Goal: Task Accomplishment & Management: Manage account settings

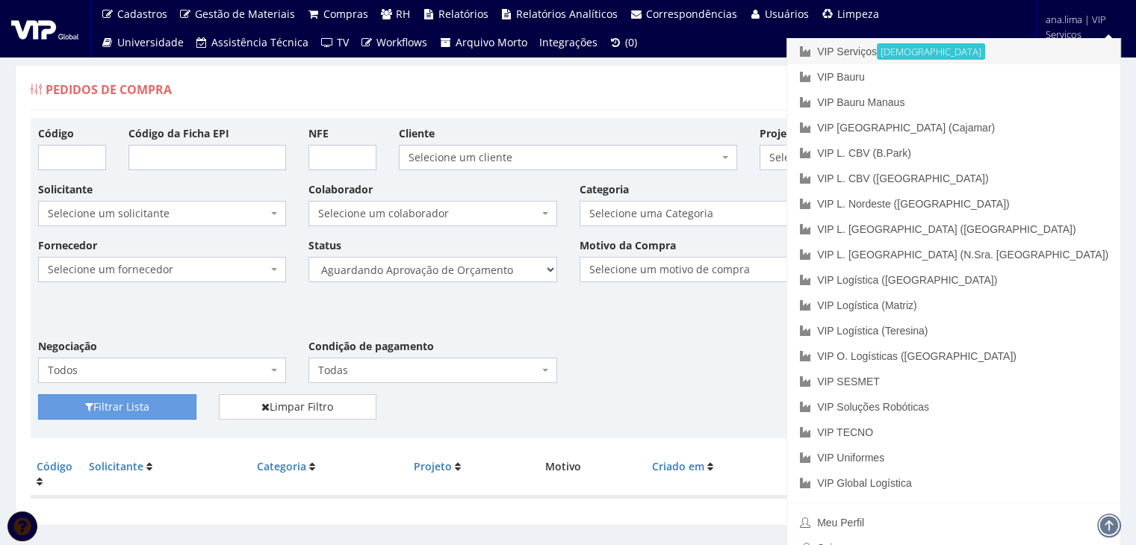
click at [998, 49] on link "VIP Serviços Ativa" at bounding box center [953, 51] width 333 height 25
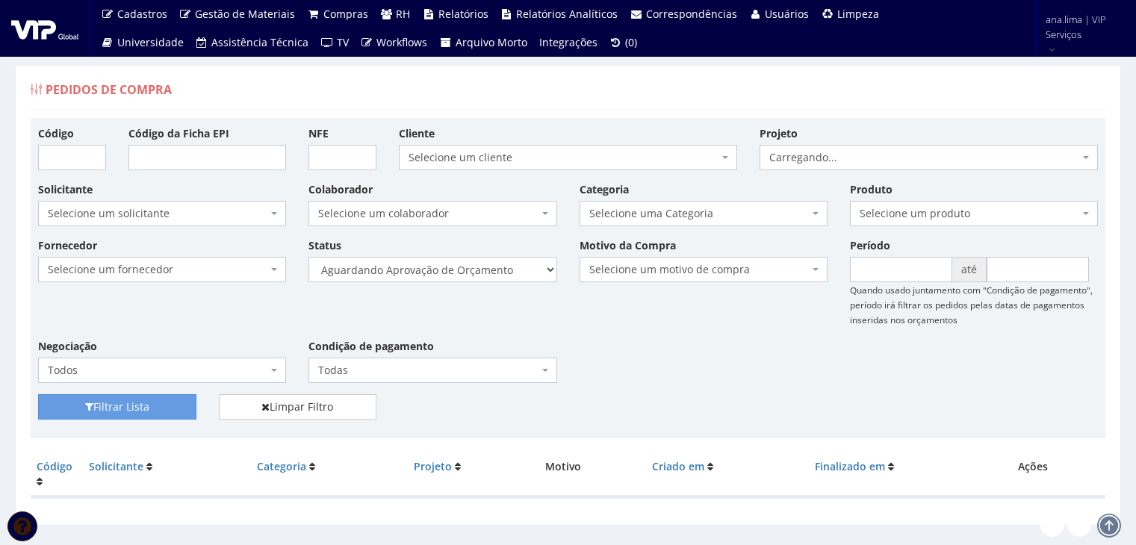
click at [480, 276] on select "Selecione um status Cancelado Aguardando Aprovação Diretoria Pedido Aprovado Ag…" at bounding box center [432, 269] width 248 height 25
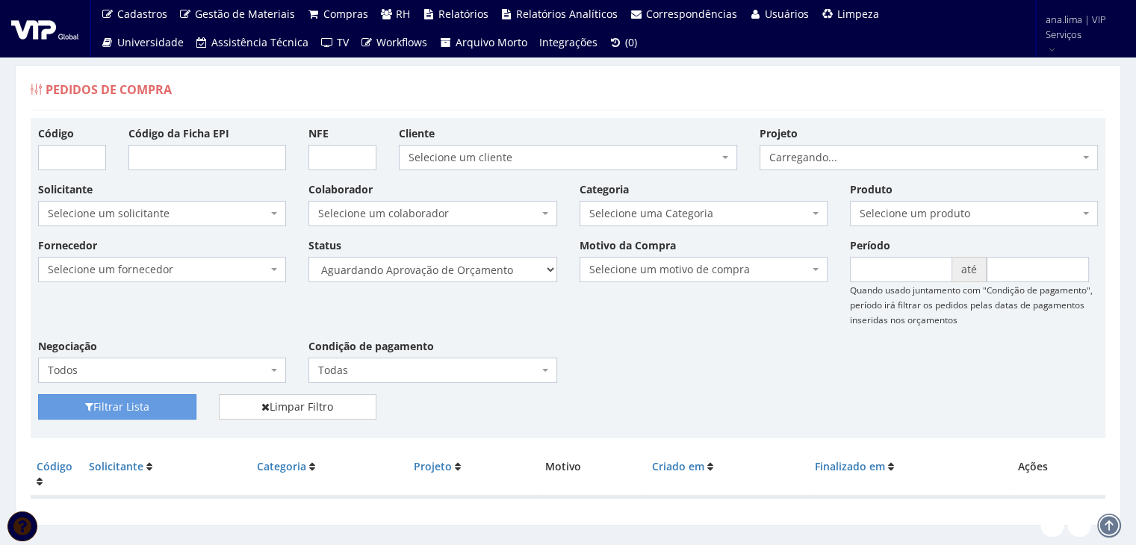
select select "1"
click at [308, 257] on select "Selecione um status Cancelado Aguardando Aprovação Diretoria Pedido Aprovado Ag…" at bounding box center [432, 269] width 248 height 25
click at [168, 416] on button "Filtrar Lista" at bounding box center [117, 406] width 158 height 25
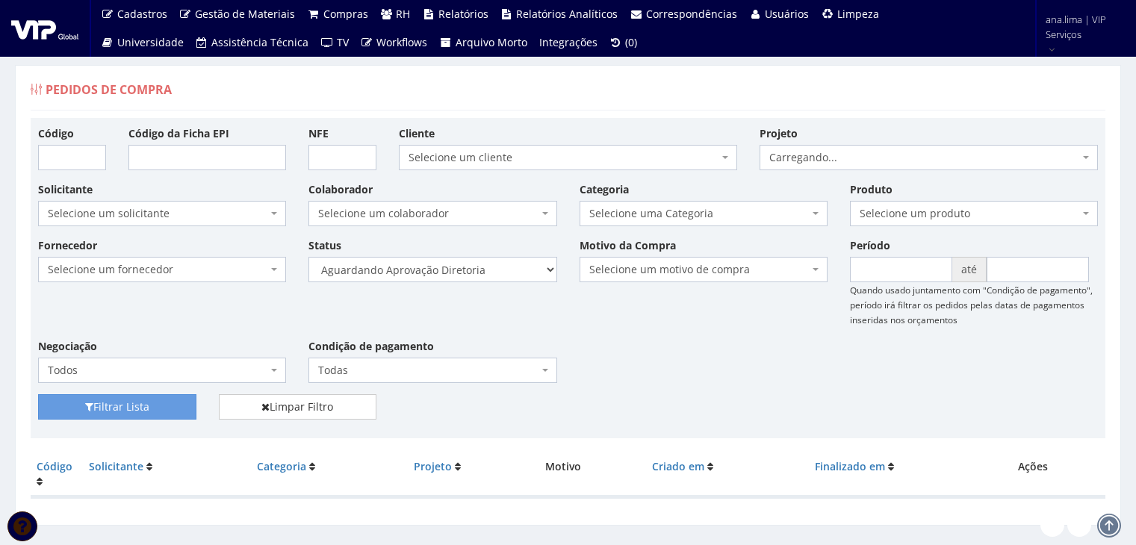
click at [466, 276] on select "Selecione um status Cancelado Aguardando Aprovação Diretoria Pedido Aprovado Ag…" at bounding box center [432, 269] width 248 height 25
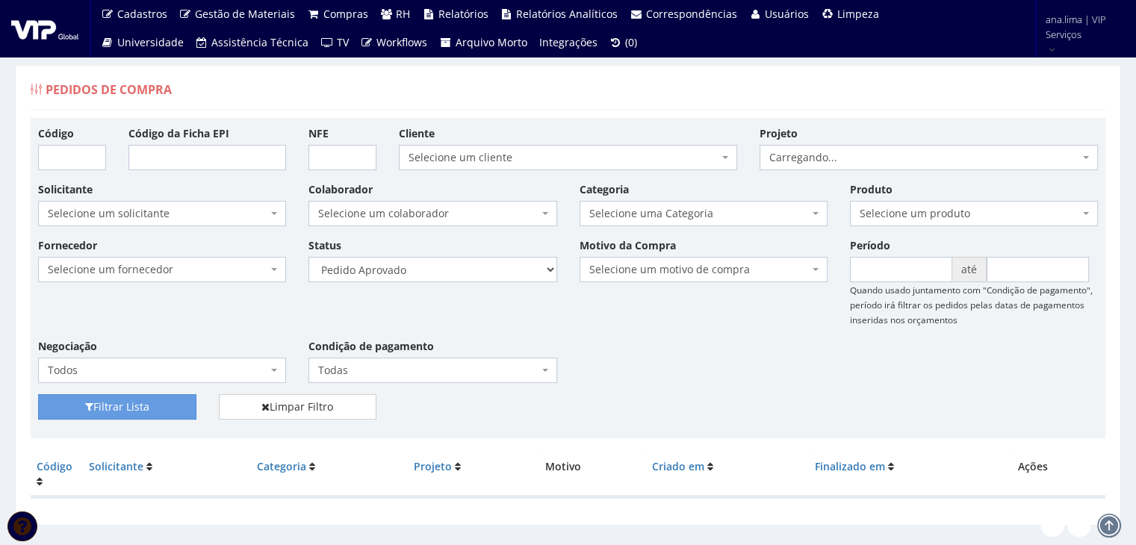
click at [308, 257] on select "Selecione um status Cancelado Aguardando Aprovação Diretoria Pedido Aprovado Ag…" at bounding box center [432, 269] width 248 height 25
click at [455, 279] on select "Selecione um status Cancelado Aguardando Aprovação Diretoria Pedido Aprovado Ag…" at bounding box center [432, 269] width 248 height 25
select select "4"
click at [308, 257] on select "Selecione um status Cancelado Aguardando Aprovação Diretoria Pedido Aprovado Ag…" at bounding box center [432, 269] width 248 height 25
click at [178, 411] on button "Filtrar Lista" at bounding box center [117, 406] width 158 height 25
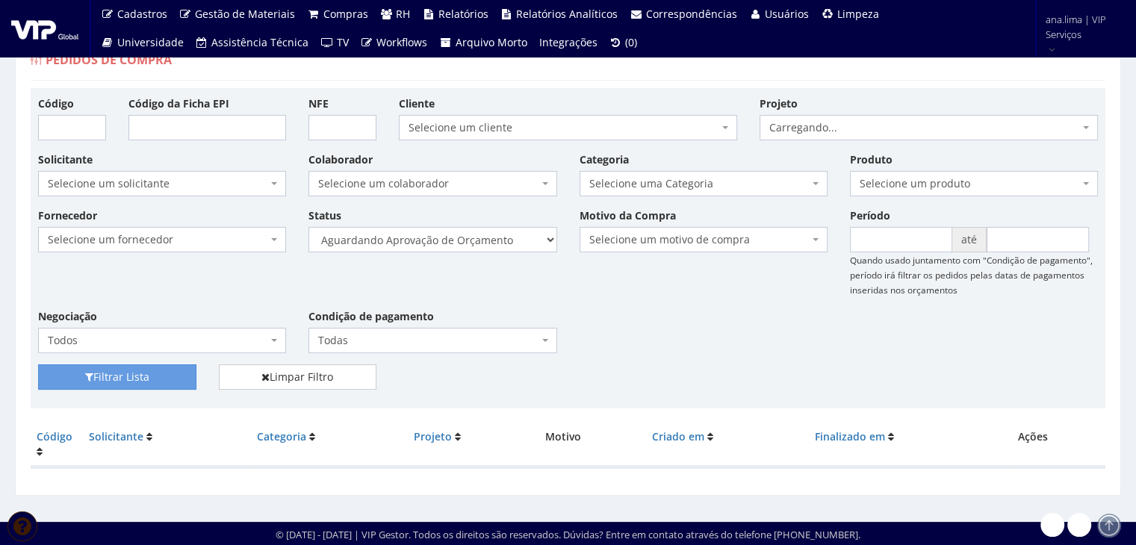
scroll to position [30, 0]
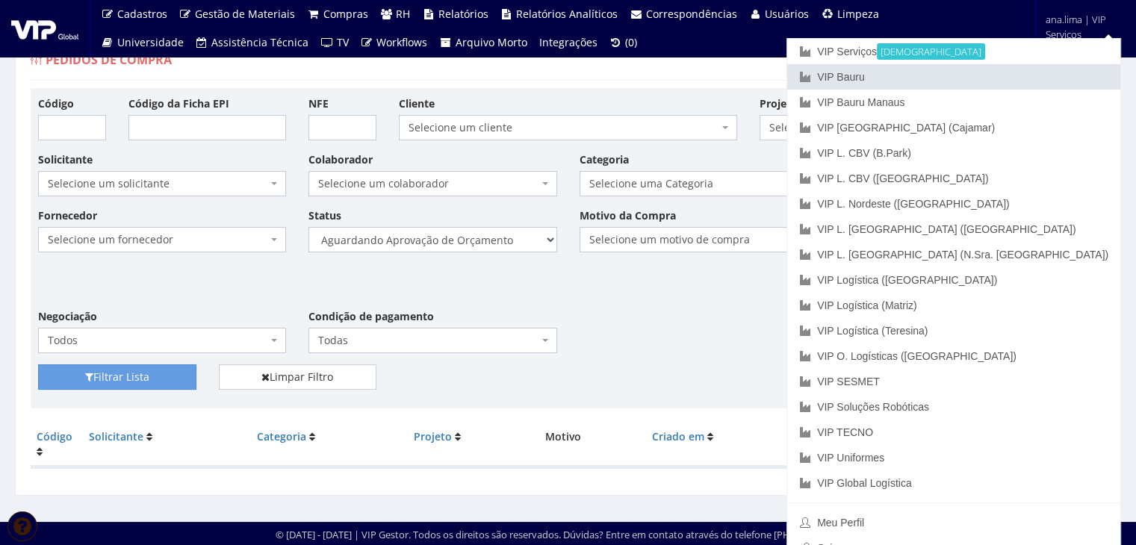
drag, startPoint x: 1021, startPoint y: 72, endPoint x: 696, endPoint y: 228, distance: 361.0
click at [1021, 72] on link "VIP Bauru" at bounding box center [953, 76] width 333 height 25
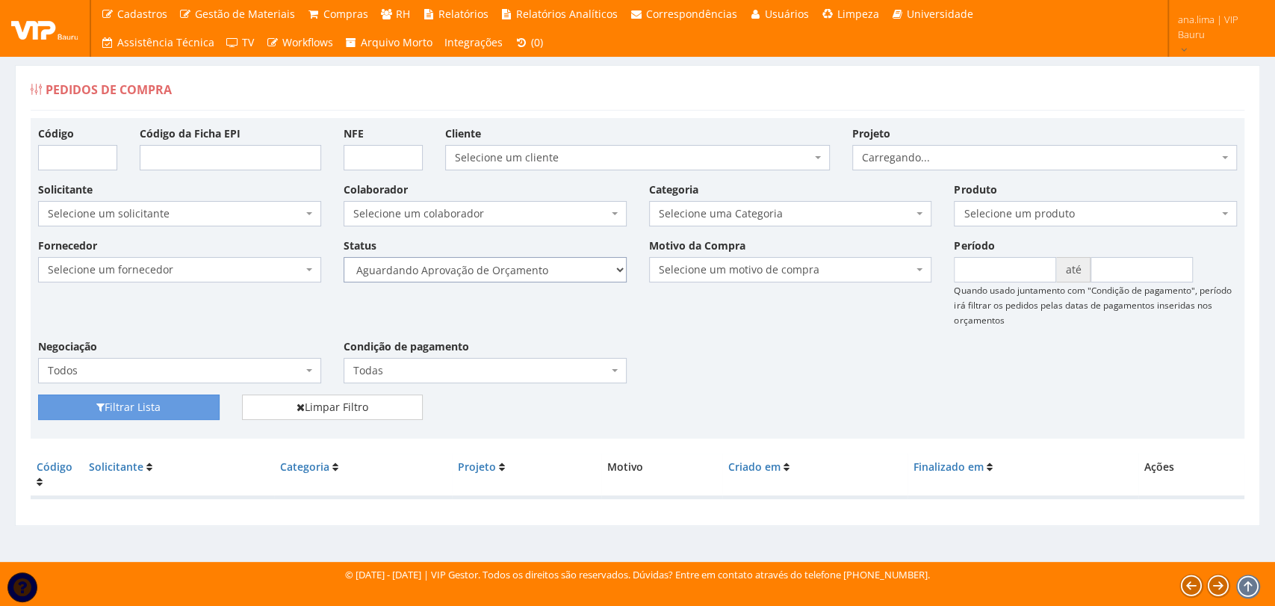
click at [532, 268] on select "Selecione um status Cancelado Aguardando Aprovação Diretoria Pedido Aprovado Ag…" at bounding box center [484, 269] width 283 height 25
select select "1"
click at [343, 257] on select "Selecione um status Cancelado Aguardando Aprovação Diretoria Pedido Aprovado Ag…" at bounding box center [484, 269] width 283 height 25
click at [174, 408] on button "Filtrar Lista" at bounding box center [128, 406] width 181 height 25
drag, startPoint x: 0, startPoint y: 0, endPoint x: 552, endPoint y: 275, distance: 616.4
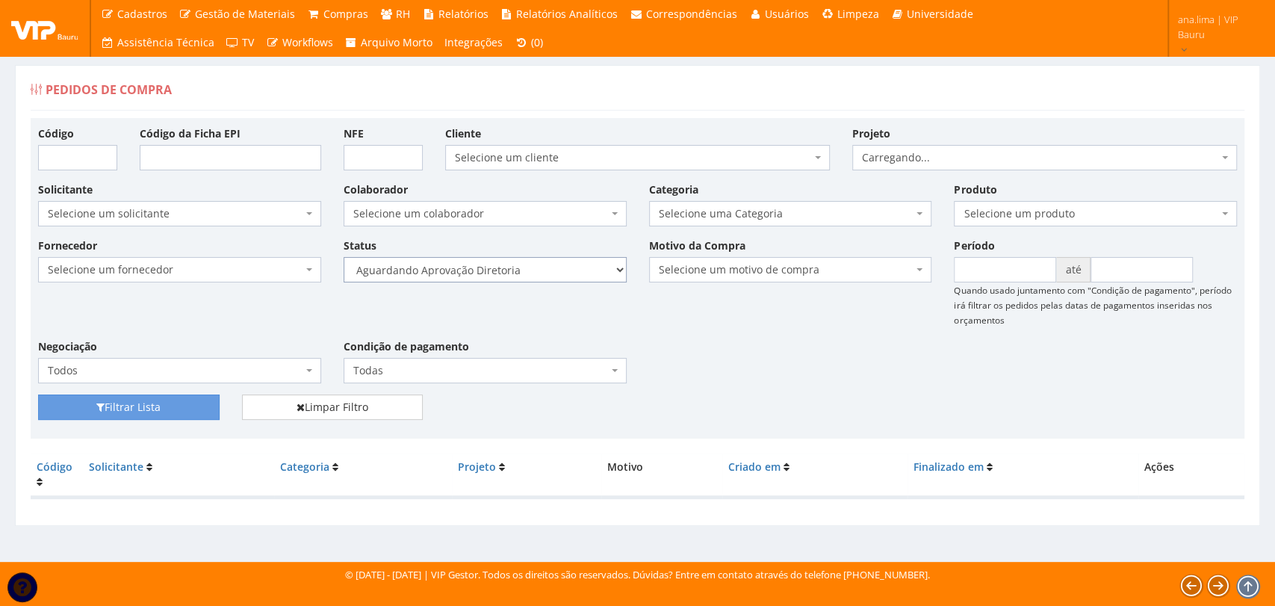
click at [552, 275] on select "Selecione um status Cancelado Aguardando Aprovação Diretoria Pedido Aprovado Ag…" at bounding box center [484, 269] width 283 height 25
select select "4"
click at [343, 257] on select "Selecione um status Cancelado Aguardando Aprovação Diretoria Pedido Aprovado Ag…" at bounding box center [484, 269] width 283 height 25
click at [186, 408] on button "Filtrar Lista" at bounding box center [128, 406] width 181 height 25
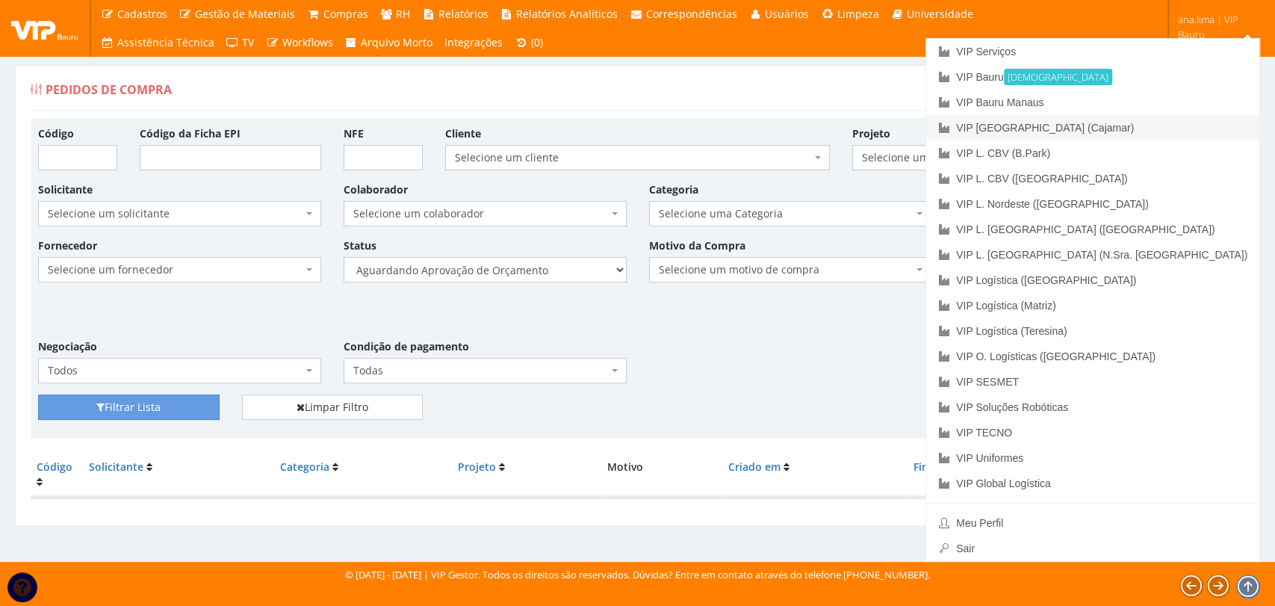
click at [1178, 125] on link "VIP [GEOGRAPHIC_DATA] (Cajamar)" at bounding box center [1092, 127] width 333 height 25
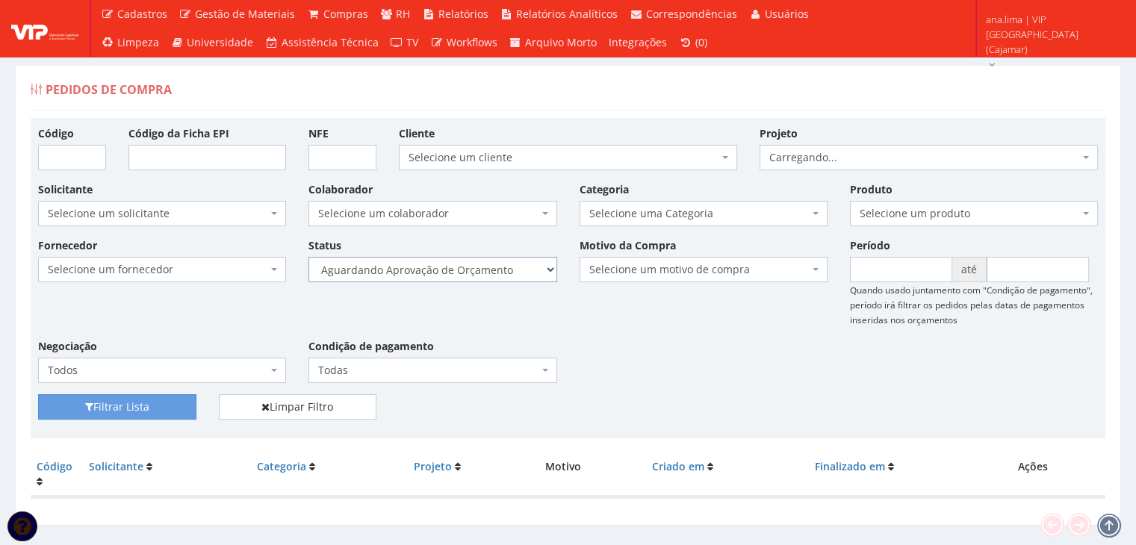
click at [469, 276] on select "Selecione um status Cancelado Aguardando Aprovação Diretoria Pedido Aprovado Ag…" at bounding box center [432, 269] width 248 height 25
select select "1"
click at [308, 257] on select "Selecione um status Cancelado Aguardando Aprovação Diretoria Pedido Aprovado Ag…" at bounding box center [432, 269] width 248 height 25
click at [181, 408] on button "Filtrar Lista" at bounding box center [117, 406] width 158 height 25
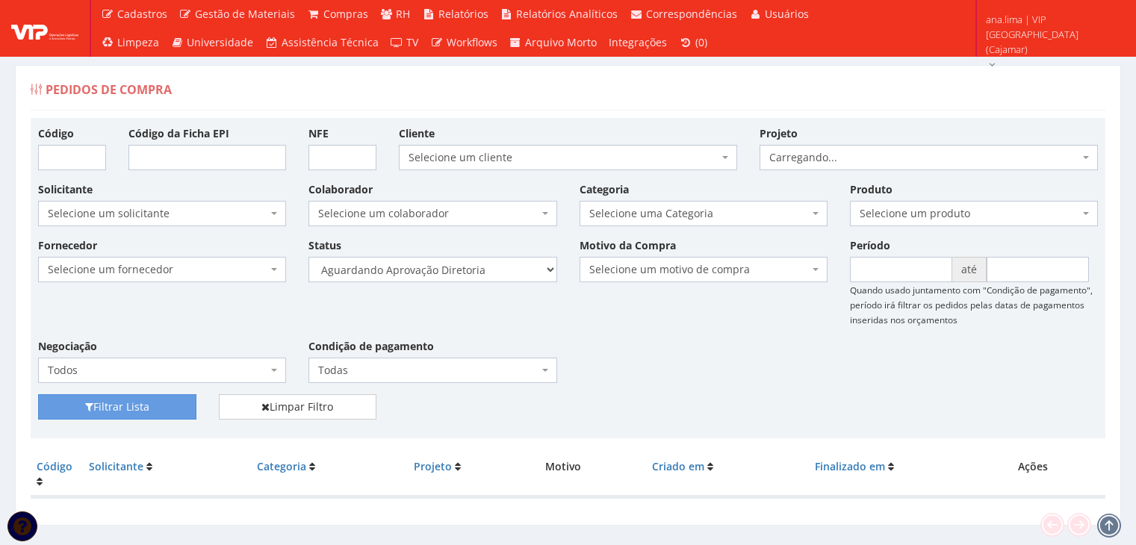
click at [438, 277] on select "Selecione um status Cancelado Aguardando Aprovação Diretoria Pedido Aprovado Ag…" at bounding box center [432, 269] width 248 height 25
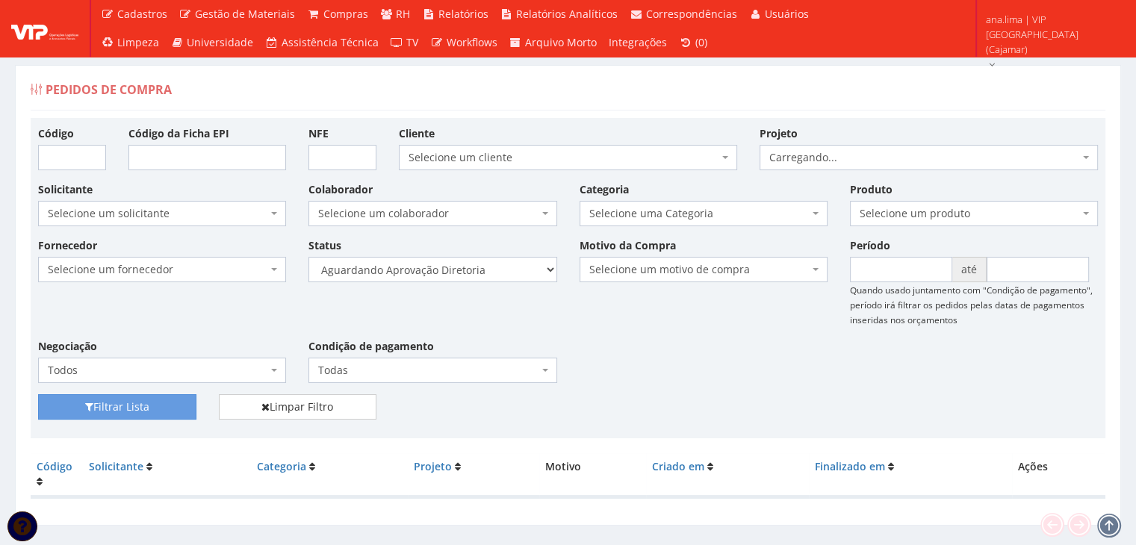
select select "4"
click at [308, 257] on select "Selecione um status Cancelado Aguardando Aprovação Diretoria Pedido Aprovado Ag…" at bounding box center [432, 269] width 248 height 25
click at [146, 402] on button "Filtrar Lista" at bounding box center [117, 406] width 158 height 25
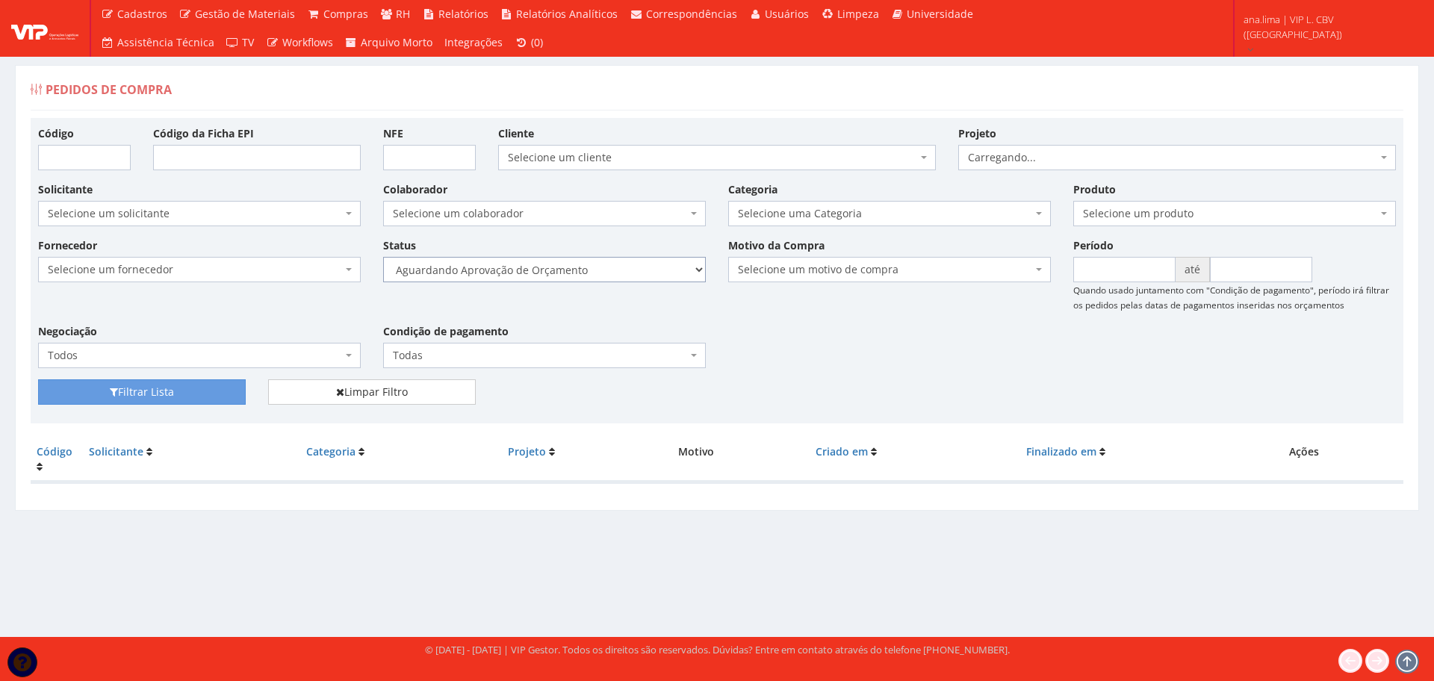
click at [624, 279] on select "Selecione um status Cancelado Aguardando Aprovação Diretoria Pedido Aprovado Ag…" at bounding box center [544, 269] width 323 height 25
select select "1"
click at [383, 257] on select "Selecione um status Cancelado Aguardando Aprovação Diretoria Pedido Aprovado Ag…" at bounding box center [544, 269] width 323 height 25
click at [228, 393] on button "Filtrar Lista" at bounding box center [142, 391] width 208 height 25
click at [591, 267] on select "Selecione um status Cancelado Aguardando Aprovação Diretoria Pedido Aprovado Ag…" at bounding box center [544, 269] width 323 height 25
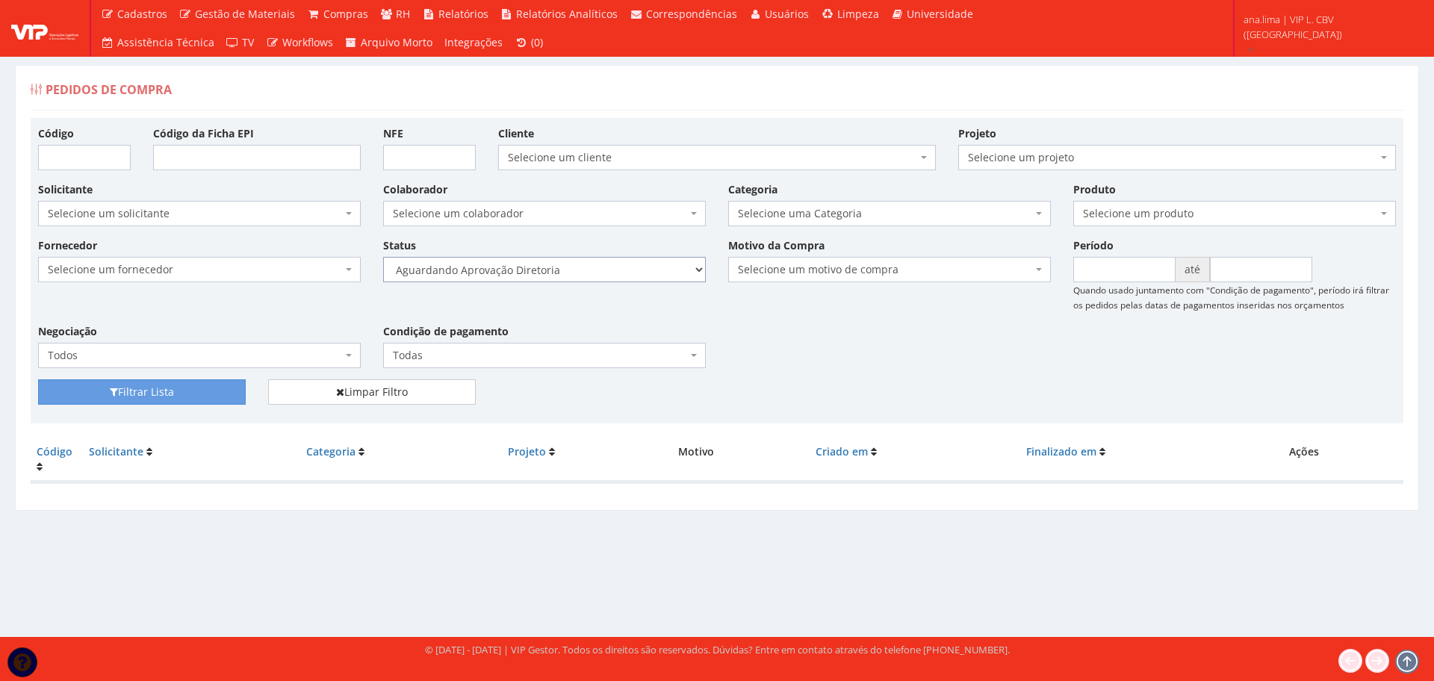
select select "4"
click at [383, 257] on select "Selecione um status Cancelado Aguardando Aprovação Diretoria Pedido Aprovado Ag…" at bounding box center [544, 269] width 323 height 25
click at [187, 390] on button "Filtrar Lista" at bounding box center [142, 391] width 208 height 25
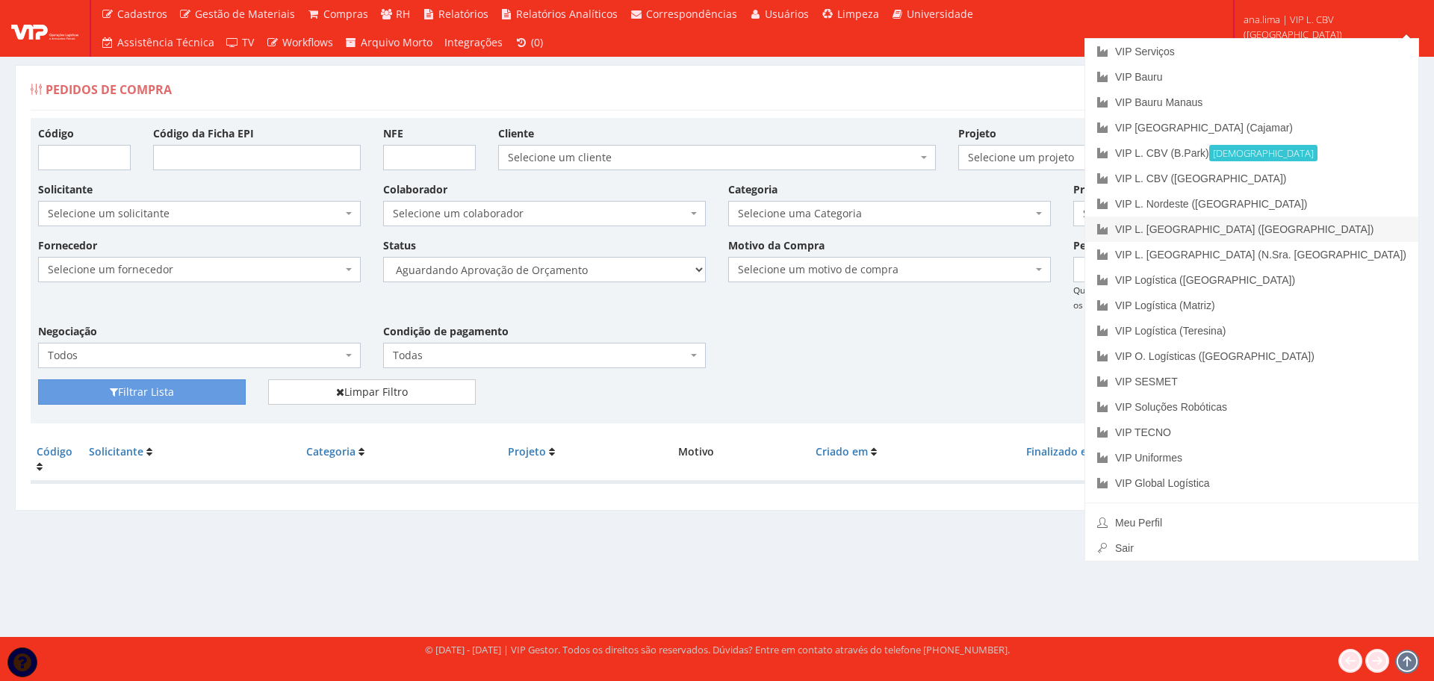
click at [1352, 231] on link "VIP L. [GEOGRAPHIC_DATA] ([GEOGRAPHIC_DATA])" at bounding box center [1251, 229] width 333 height 25
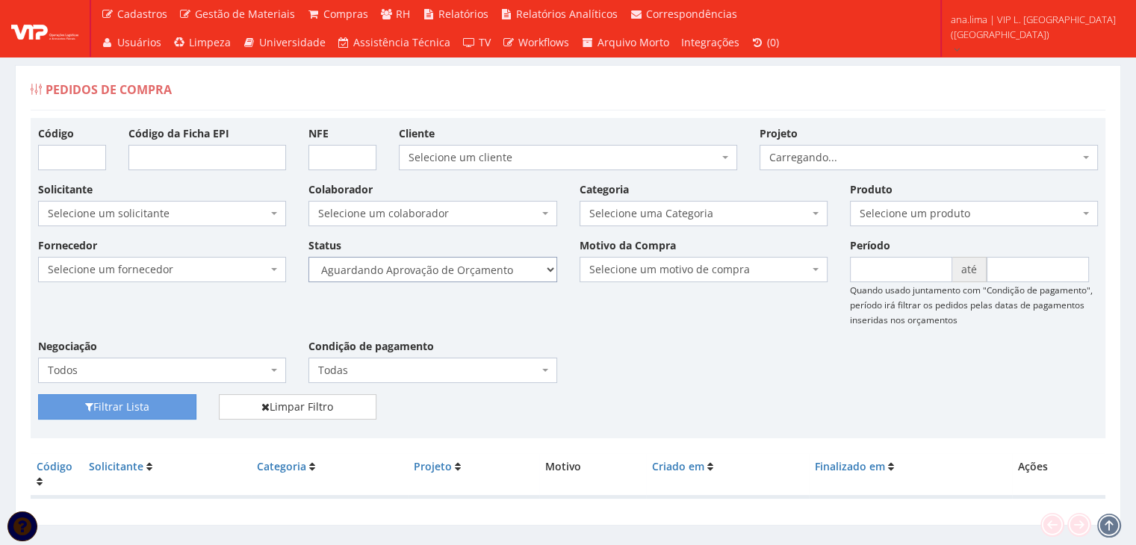
drag, startPoint x: 488, startPoint y: 270, endPoint x: 483, endPoint y: 279, distance: 10.4
click at [488, 270] on select "Selecione um status Cancelado Aguardando Aprovação Diretoria Pedido Aprovado Ag…" at bounding box center [432, 269] width 248 height 25
select select "1"
click at [308, 257] on select "Selecione um status Cancelado Aguardando Aprovação Diretoria Pedido Aprovado Ag…" at bounding box center [432, 269] width 248 height 25
click at [143, 404] on button "Filtrar Lista" at bounding box center [117, 406] width 158 height 25
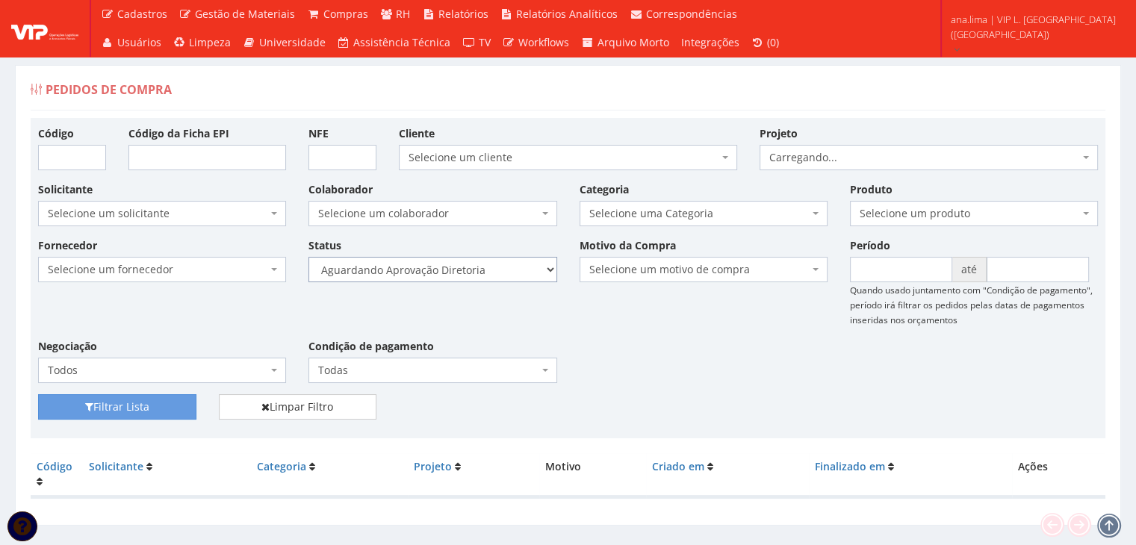
click at [466, 269] on select "Selecione um status Cancelado Aguardando Aprovação Diretoria Pedido Aprovado Ag…" at bounding box center [432, 269] width 248 height 25
select select "4"
click at [308, 257] on select "Selecione um status Cancelado Aguardando Aprovação Diretoria Pedido Aprovado Ag…" at bounding box center [432, 269] width 248 height 25
click at [164, 408] on button "Filtrar Lista" at bounding box center [117, 406] width 158 height 25
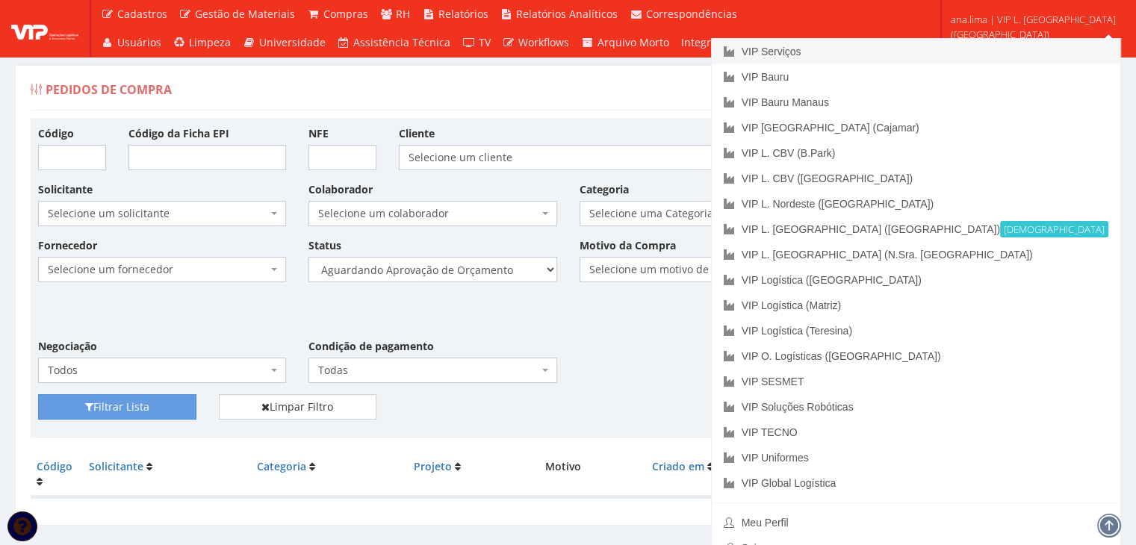
click at [983, 49] on link "VIP Serviços" at bounding box center [916, 51] width 408 height 25
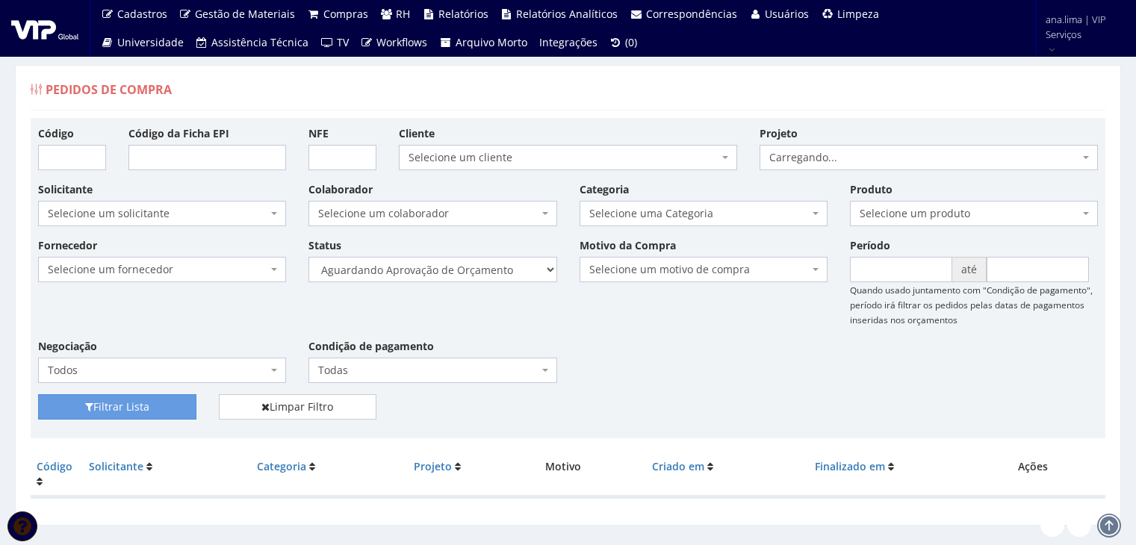
click at [512, 270] on select "Selecione um status Cancelado Aguardando Aprovação Diretoria Pedido Aprovado Ag…" at bounding box center [432, 269] width 248 height 25
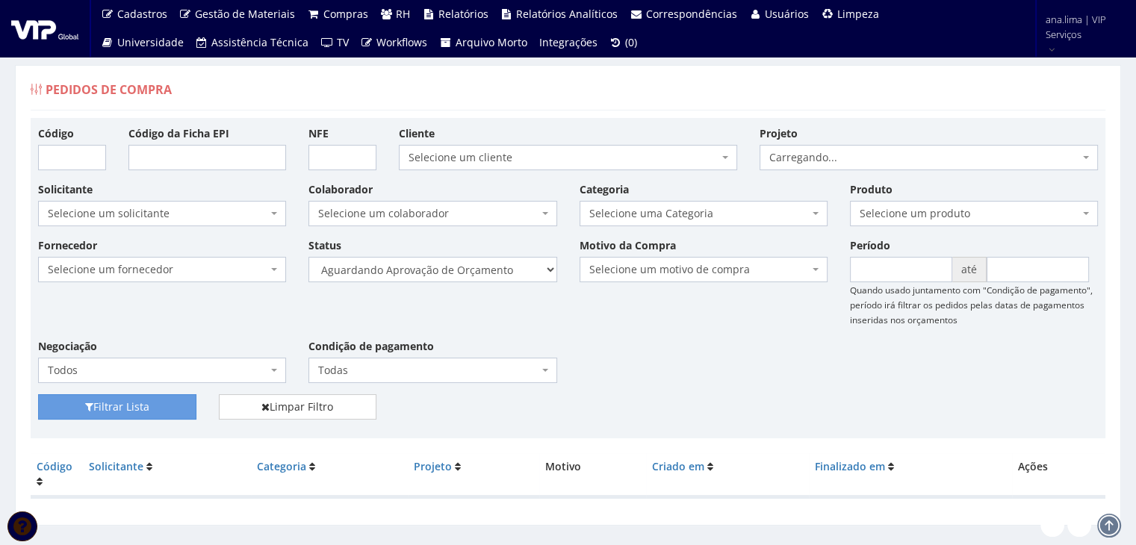
select select "1"
click at [308, 257] on select "Selecione um status Cancelado Aguardando Aprovação Diretoria Pedido Aprovado Ag…" at bounding box center [432, 269] width 248 height 25
click at [119, 402] on button "Filtrar Lista" at bounding box center [117, 406] width 158 height 25
click at [475, 266] on select "Selecione um status Cancelado Aguardando Aprovação Diretoria Pedido Aprovado Ag…" at bounding box center [432, 269] width 248 height 25
select select "4"
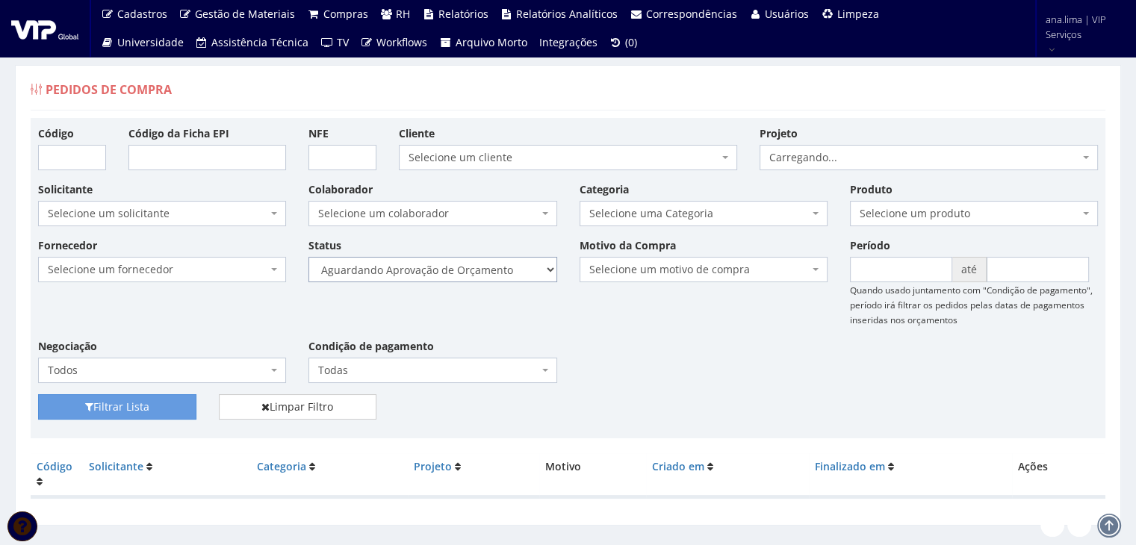
click at [308, 257] on select "Selecione um status Cancelado Aguardando Aprovação Diretoria Pedido Aprovado Ag…" at bounding box center [432, 269] width 248 height 25
click at [154, 408] on button "Filtrar Lista" at bounding box center [117, 406] width 158 height 25
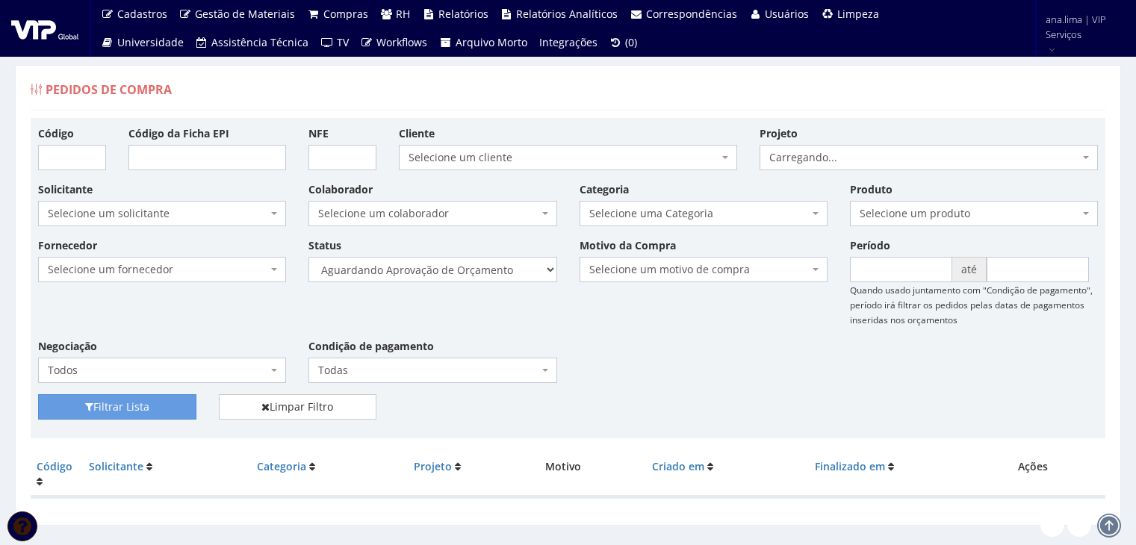
scroll to position [30, 0]
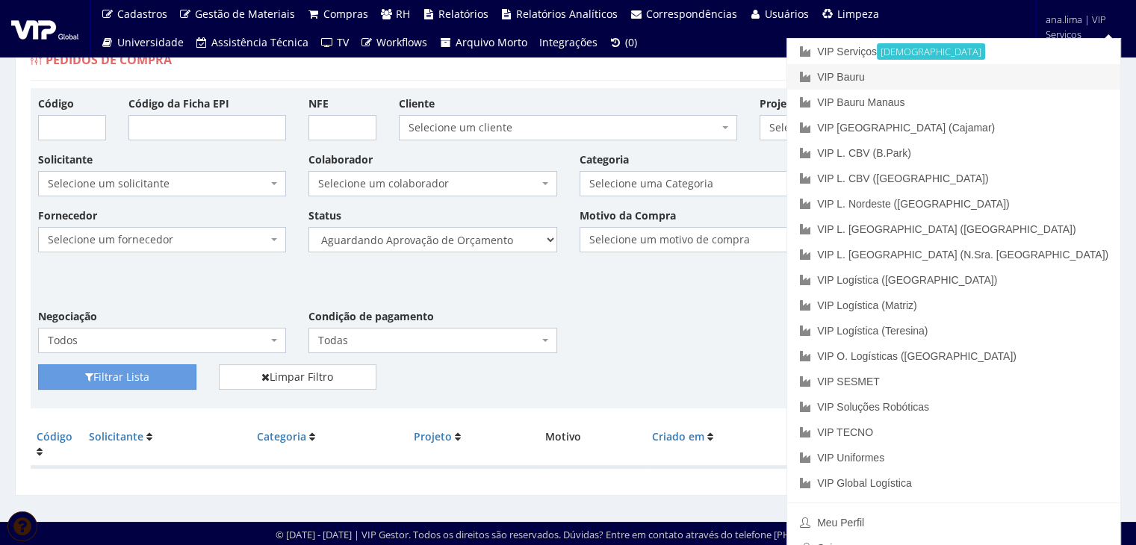
click at [1042, 75] on link "VIP Bauru" at bounding box center [953, 76] width 333 height 25
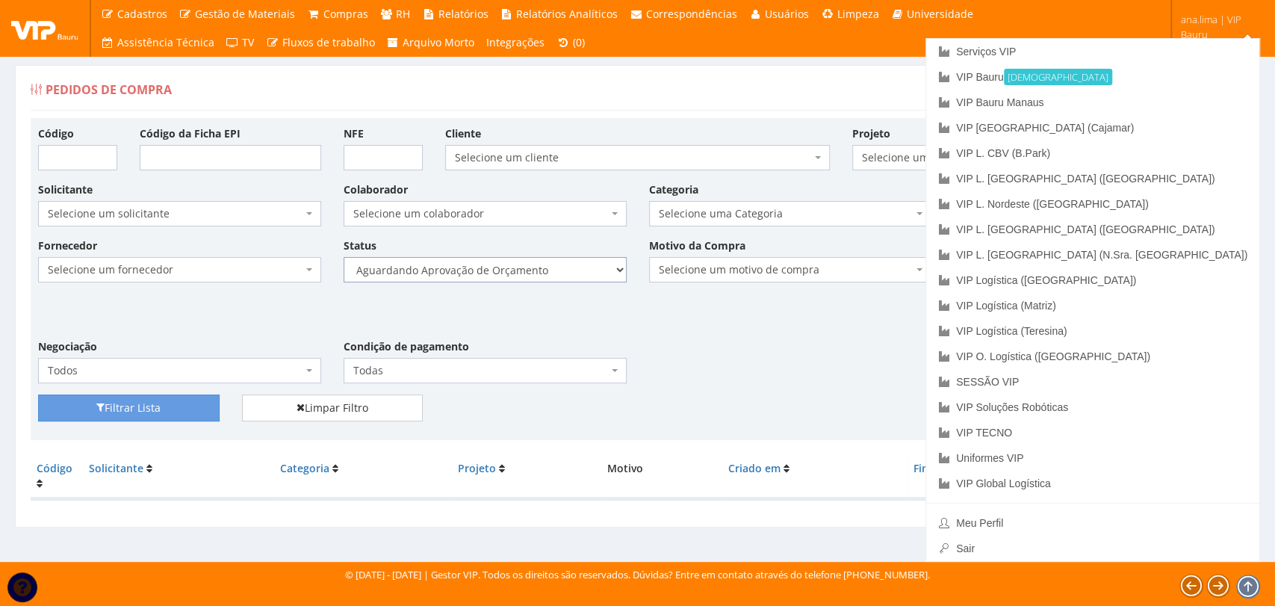
click at [544, 280] on select "Selecione um status Cancelado Aguardando Aprovação Diretoria Pedido Aprovado Ag…" at bounding box center [484, 269] width 283 height 25
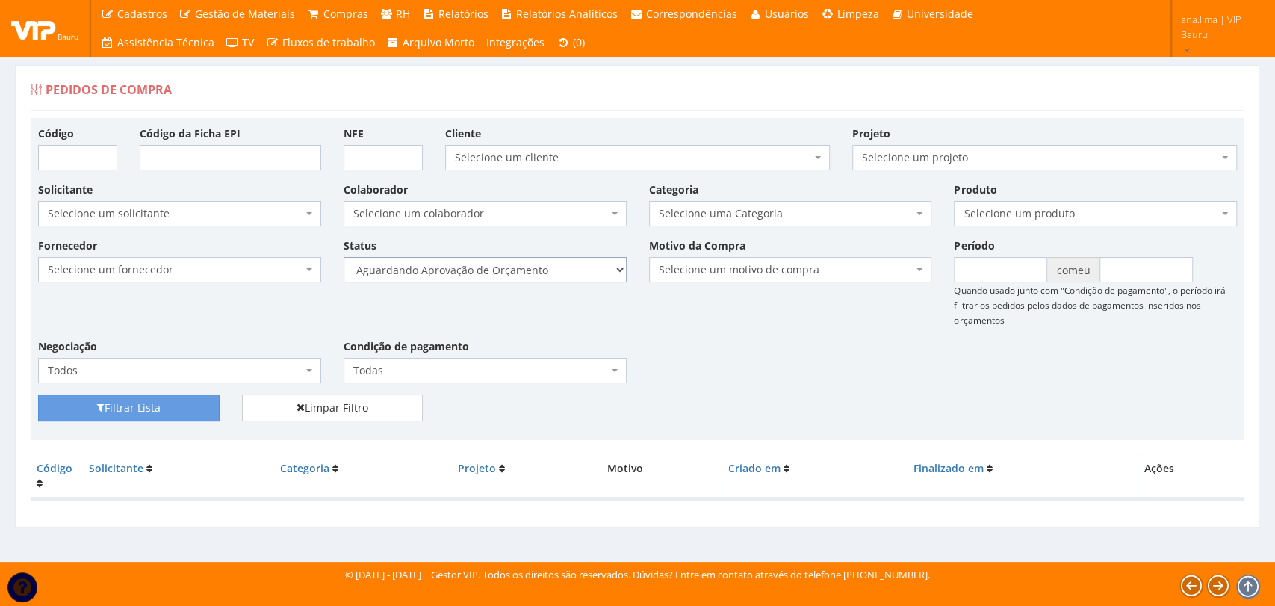
select select "1"
click at [343, 257] on select "Selecione um status Cancelado Aguardando Aprovação Diretoria Pedido Aprovado Ag…" at bounding box center [484, 269] width 283 height 25
click at [162, 406] on button "Filtrar Lista" at bounding box center [128, 407] width 181 height 27
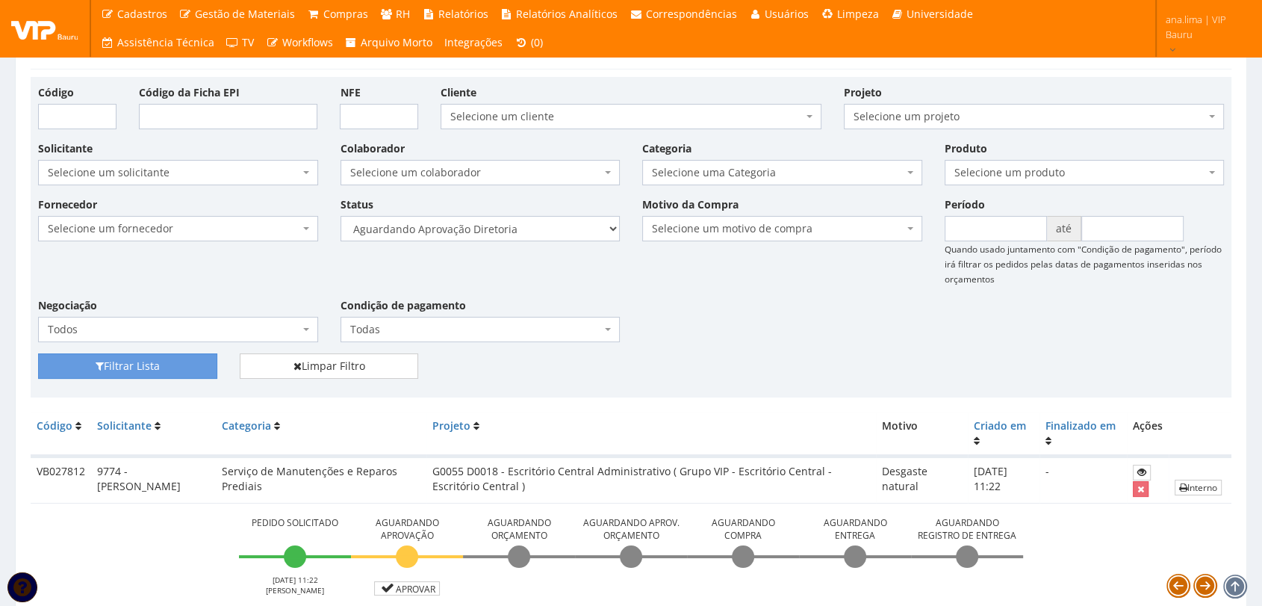
scroll to position [120, 0]
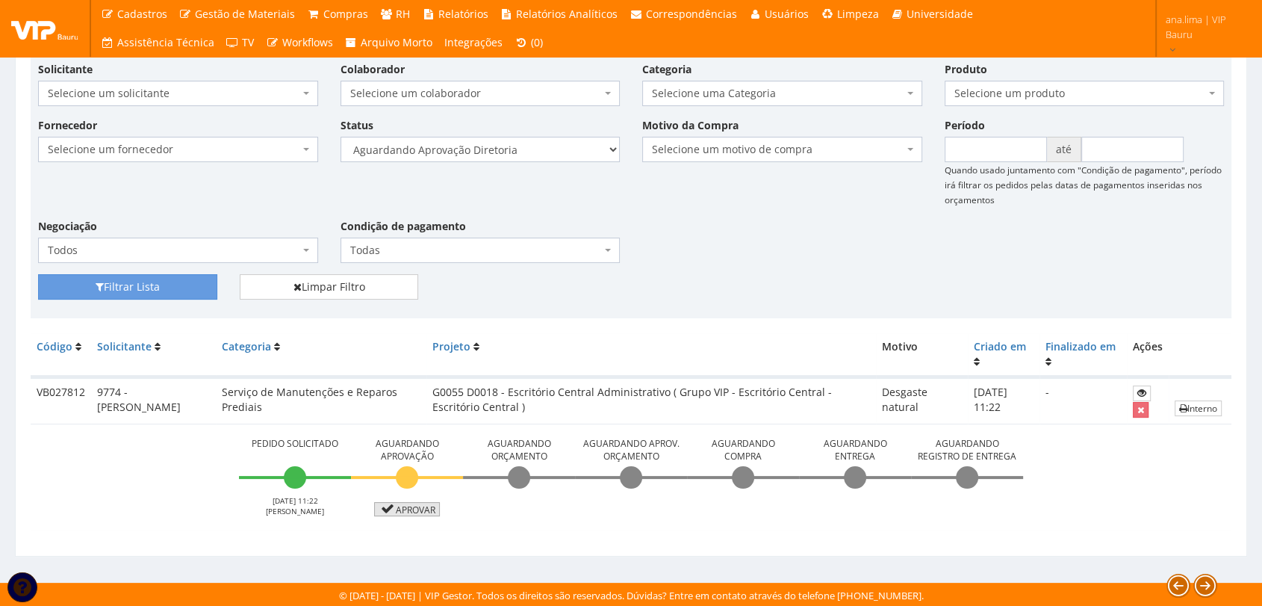
click at [405, 511] on link "Aprovar" at bounding box center [407, 509] width 66 height 14
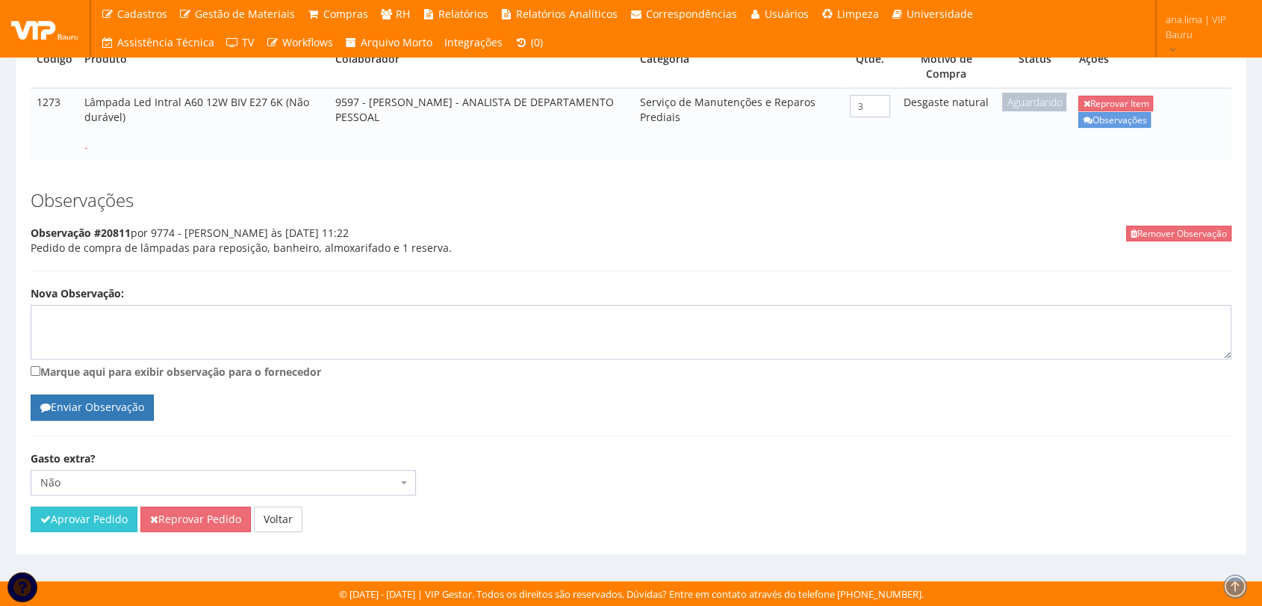
scroll to position [293, 0]
drag, startPoint x: 102, startPoint y: 518, endPoint x: 683, endPoint y: 87, distance: 724.3
click at [102, 520] on button "Aprovar Pedido" at bounding box center [84, 518] width 107 height 25
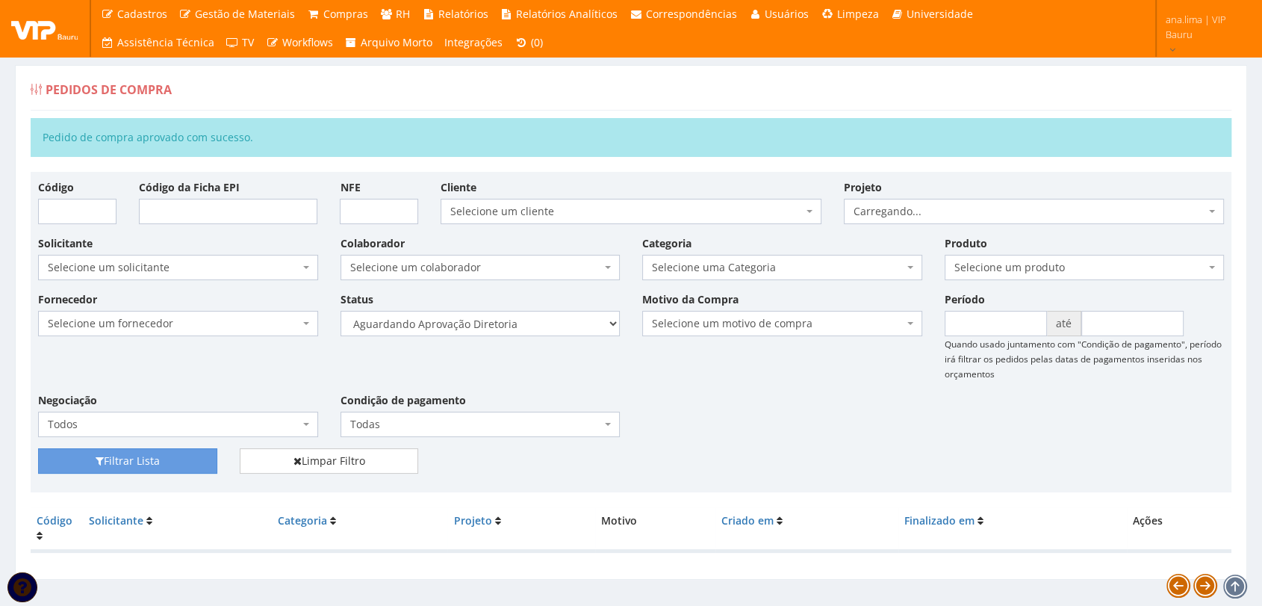
scroll to position [24, 0]
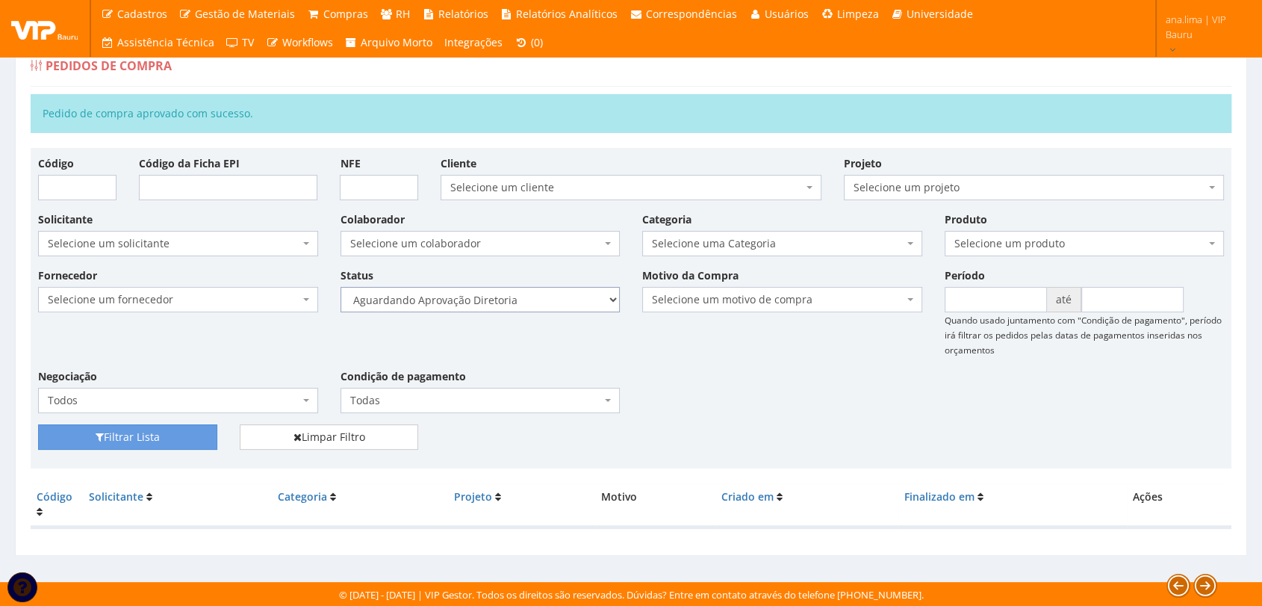
click at [562, 296] on select "Selecione um status Cancelado Aguardando Aprovação Diretoria Pedido Aprovado Ag…" at bounding box center [480, 299] width 280 height 25
select select "4"
click at [340, 287] on select "Selecione um status Cancelado Aguardando Aprovação Diretoria Pedido Aprovado Ag…" at bounding box center [480, 299] width 280 height 25
click at [182, 438] on button "Filtrar Lista" at bounding box center [127, 436] width 179 height 25
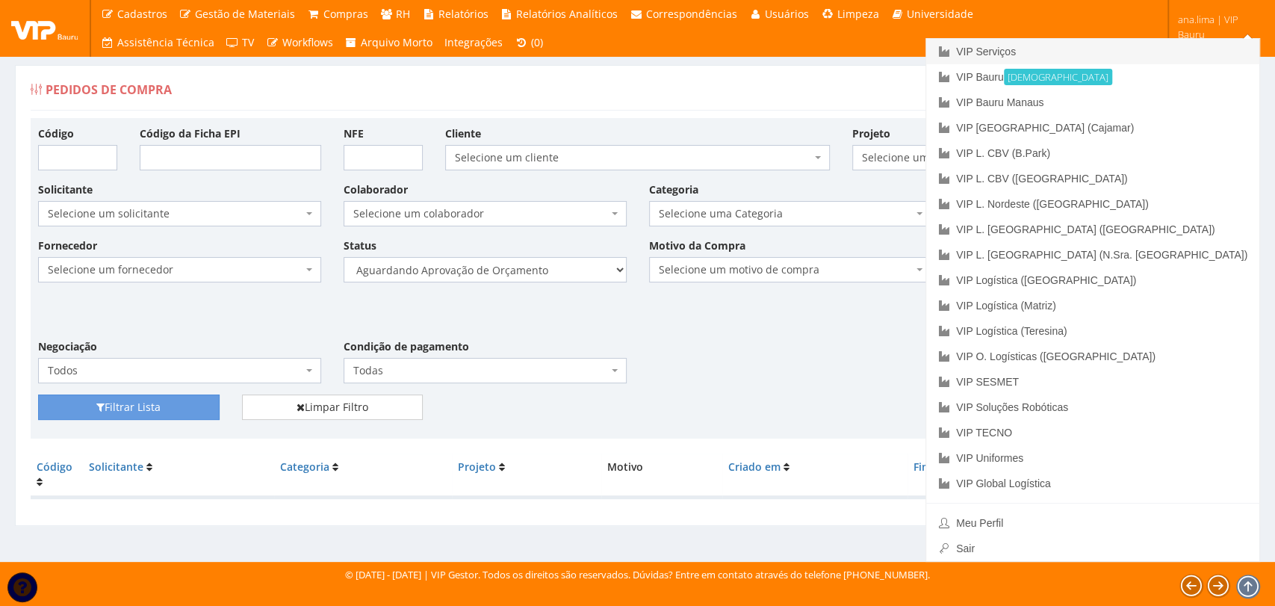
click at [1129, 51] on link "VIP Serviços" at bounding box center [1092, 51] width 333 height 25
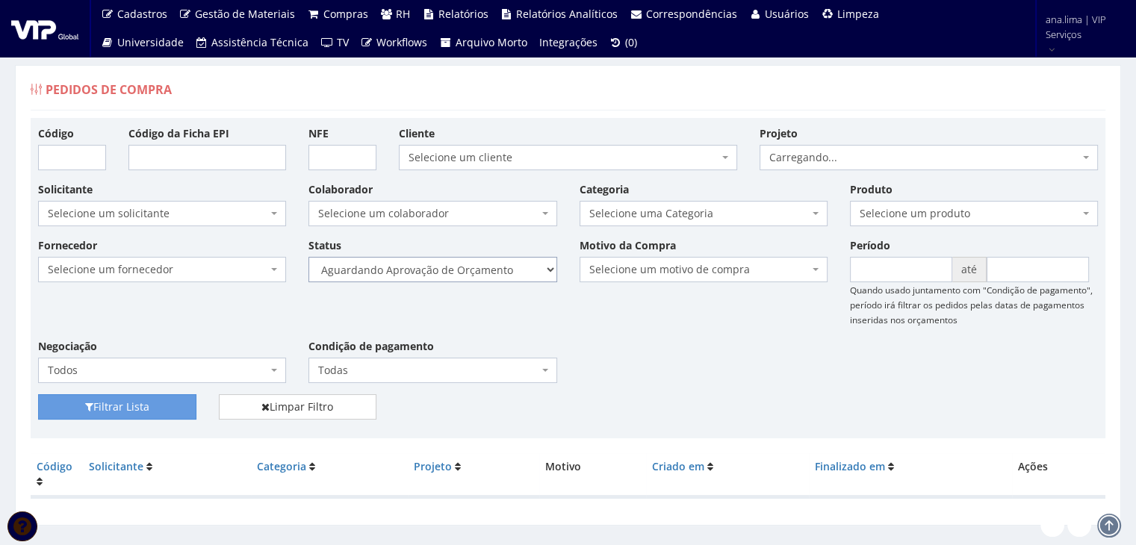
drag, startPoint x: 0, startPoint y: 0, endPoint x: 487, endPoint y: 281, distance: 562.0
click at [487, 277] on select "Selecione um status Cancelado Aguardando Aprovação Diretoria Pedido Aprovado Ag…" at bounding box center [432, 269] width 248 height 25
select select "1"
click at [308, 257] on select "Selecione um status Cancelado Aguardando Aprovação Diretoria Pedido Aprovado Ag…" at bounding box center [432, 269] width 248 height 25
click at [179, 396] on button "Filtrar Lista" at bounding box center [117, 406] width 158 height 25
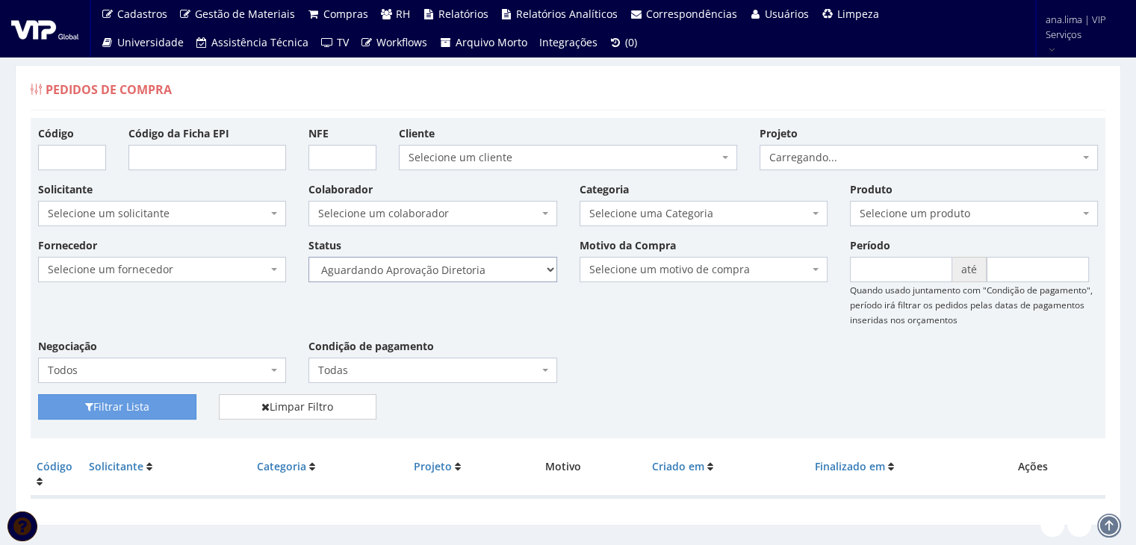
click at [475, 270] on select "Selecione um status Cancelado Aguardando Aprovação Diretoria Pedido Aprovado Ag…" at bounding box center [432, 269] width 248 height 25
select select "4"
click at [308, 257] on select "Selecione um status Cancelado Aguardando Aprovação Diretoria Pedido Aprovado Ag…" at bounding box center [432, 269] width 248 height 25
click at [149, 395] on button "Filtrar Lista" at bounding box center [117, 406] width 158 height 25
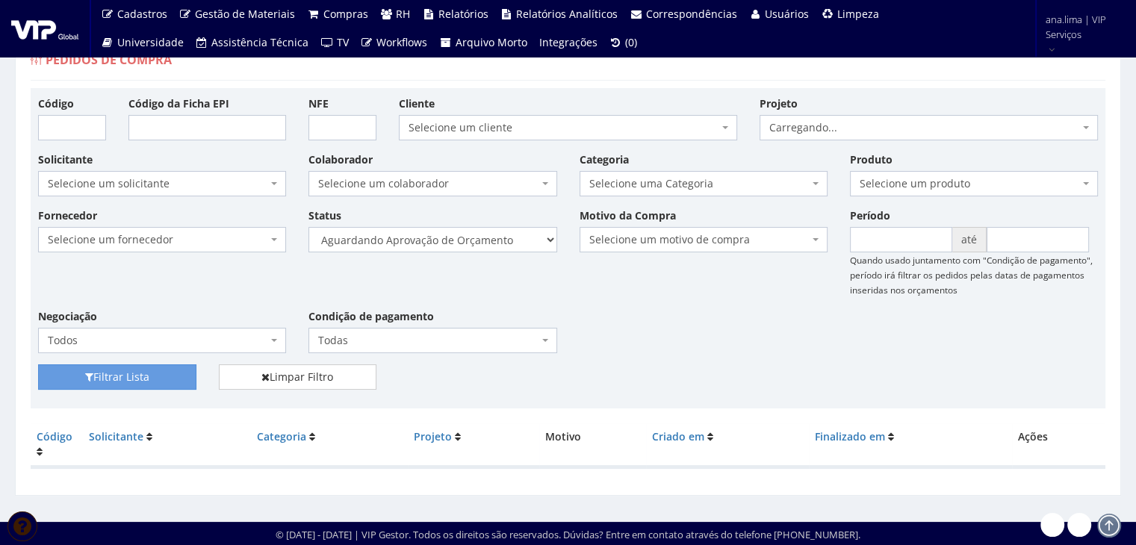
scroll to position [30, 0]
